Goal: Task Accomplishment & Management: Manage account settings

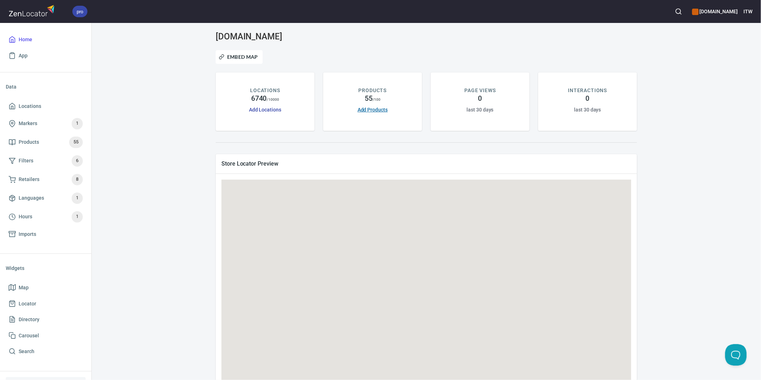
click at [361, 111] on link "Add Products" at bounding box center [373, 110] width 30 height 6
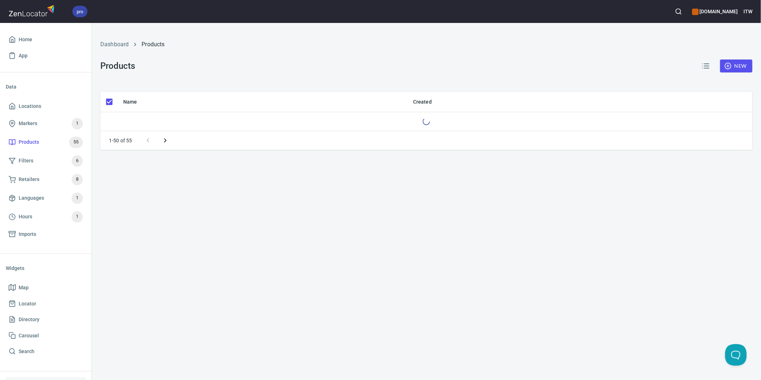
checkbox input "false"
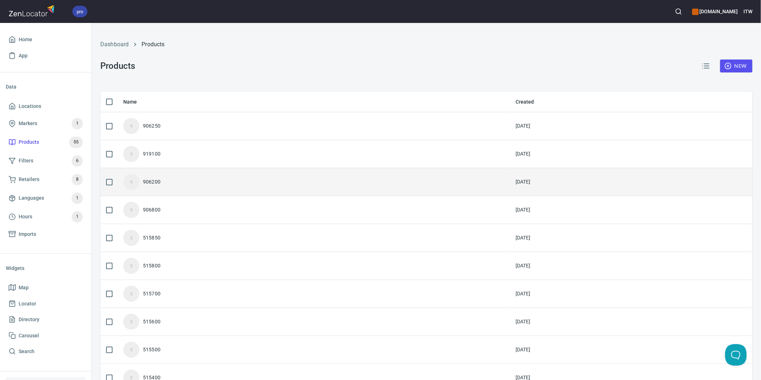
click at [148, 183] on div "906200" at bounding box center [152, 181] width 18 height 7
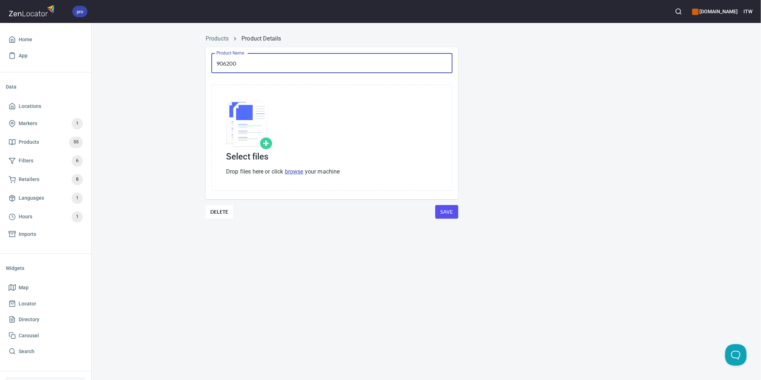
drag, startPoint x: 244, startPoint y: 66, endPoint x: 209, endPoint y: 65, distance: 35.5
click at [209, 65] on div "Product Name 906200 Product Name" at bounding box center [332, 63] width 253 height 32
